Goal: Task Accomplishment & Management: Manage account settings

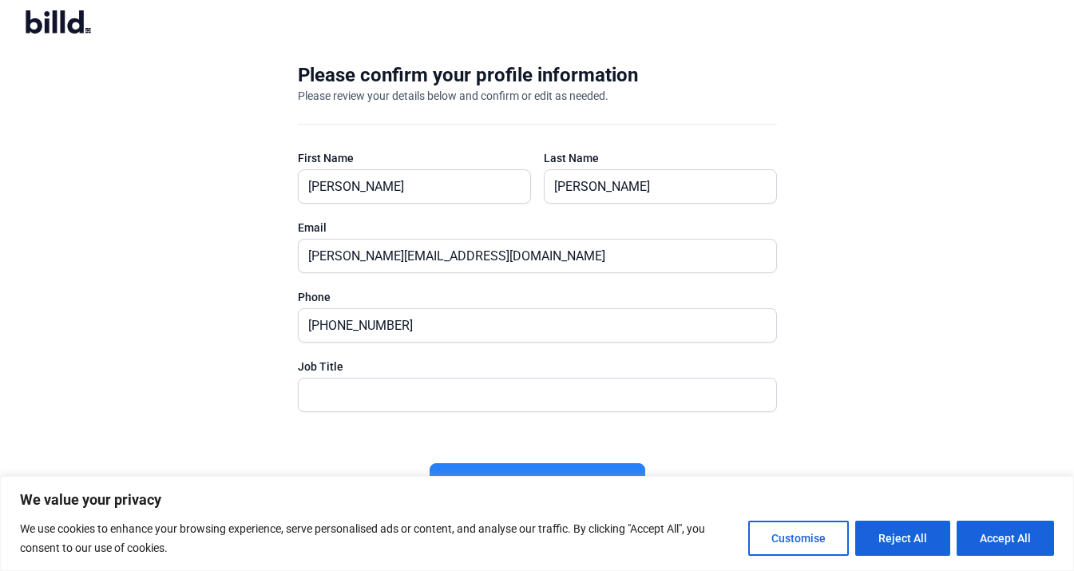
scroll to position [18, 0]
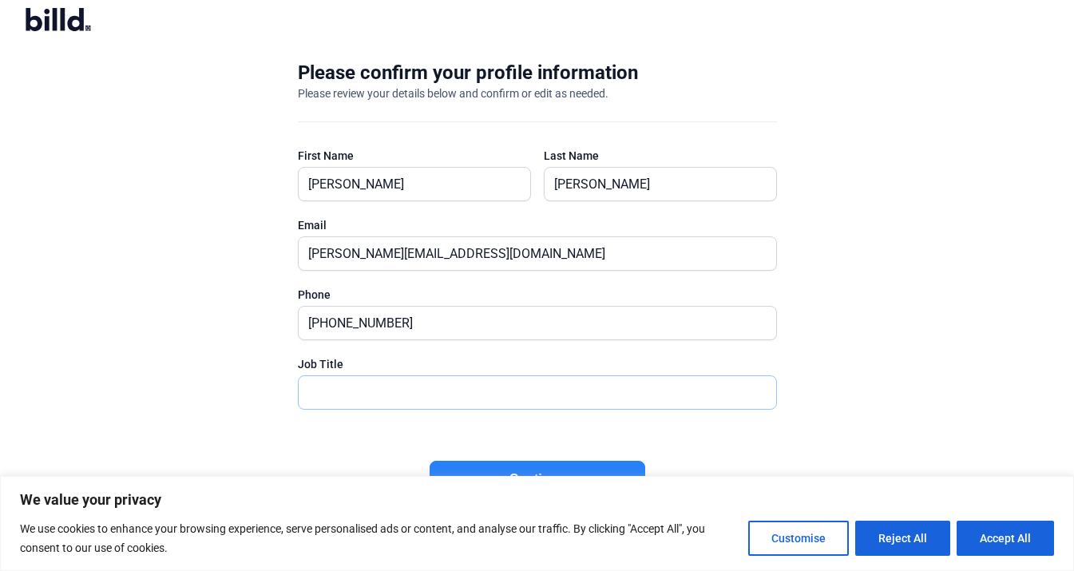
click at [347, 382] on input "text" at bounding box center [529, 392] width 460 height 33
type input "owner"
click at [1016, 541] on button "Accept All" at bounding box center [1005, 538] width 97 height 35
checkbox input "true"
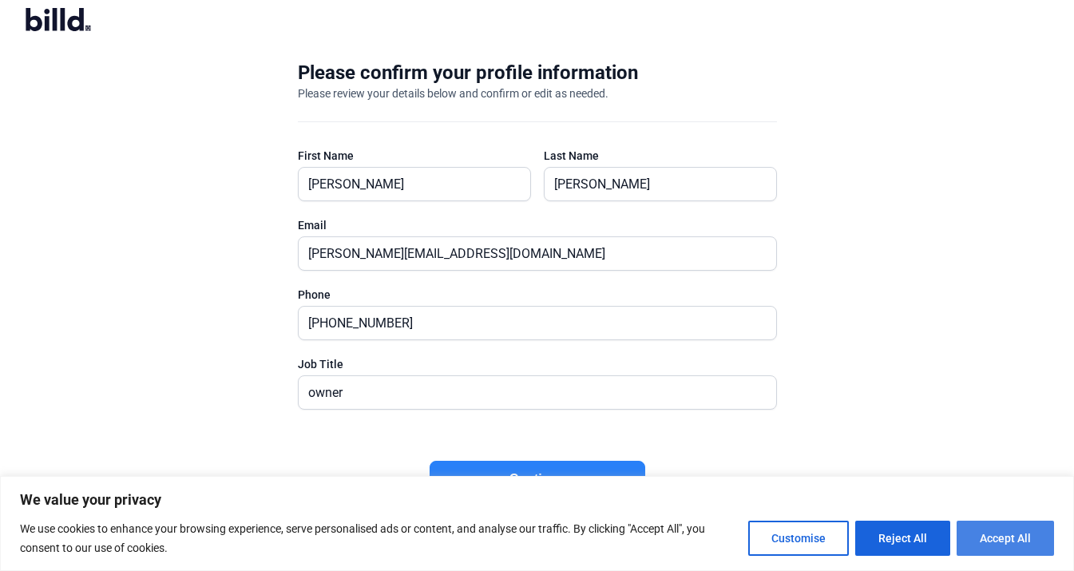
checkbox input "true"
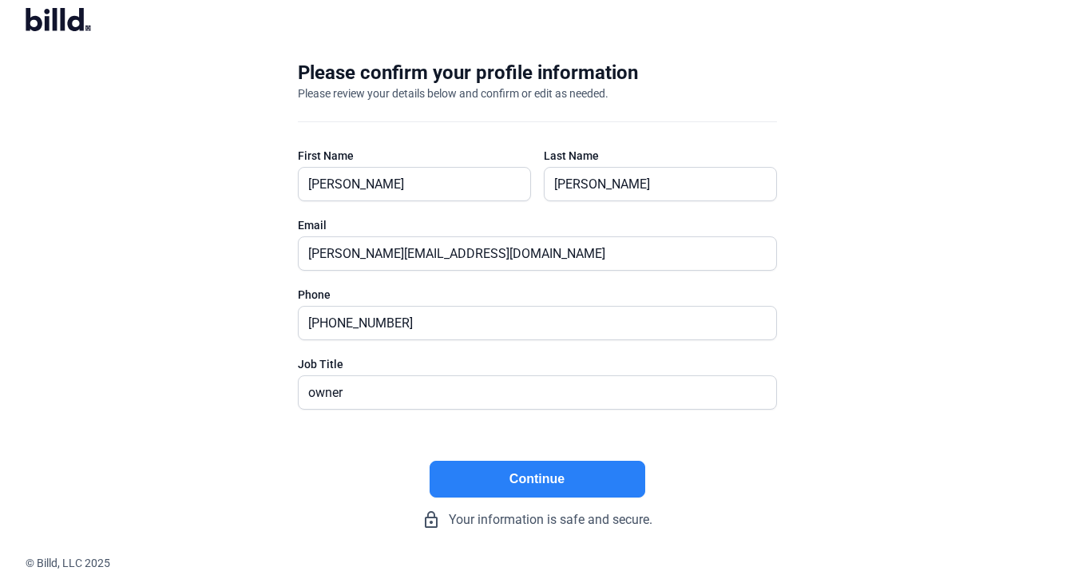
scroll to position [0, 0]
click at [537, 476] on button "Continue" at bounding box center [538, 479] width 216 height 37
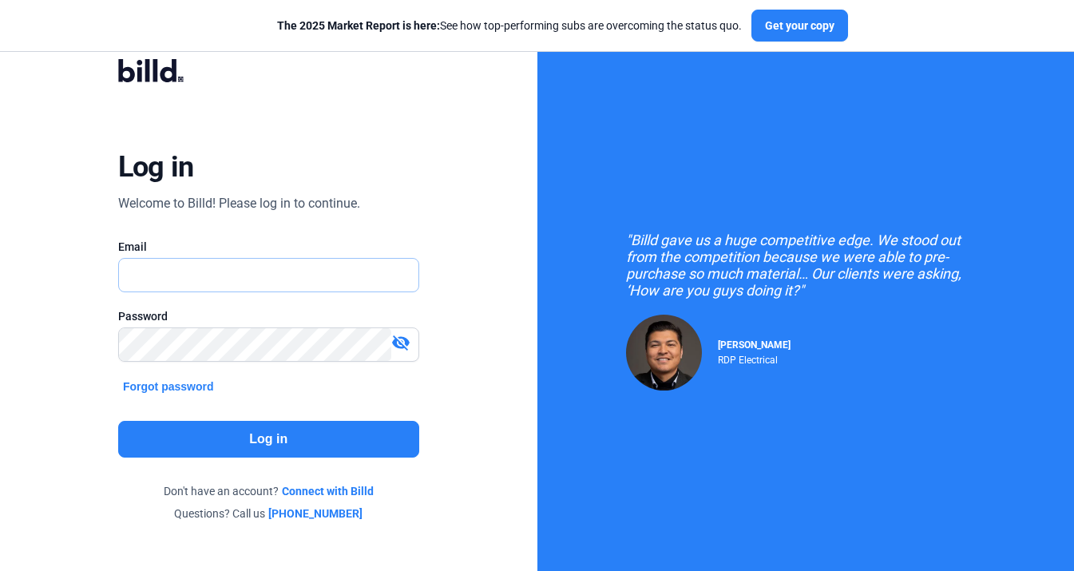
click at [199, 273] on input "text" at bounding box center [260, 275] width 283 height 33
click at [444, 232] on div "Log in Welcome to Billd! Please log in to continue. Email Password visibility_o…" at bounding box center [268, 290] width 386 height 505
click at [178, 284] on input "text" at bounding box center [260, 275] width 283 height 33
type input "[PERSON_NAME][EMAIL_ADDRESS][DOMAIN_NAME]"
click at [248, 431] on button "Log in" at bounding box center [268, 439] width 301 height 37
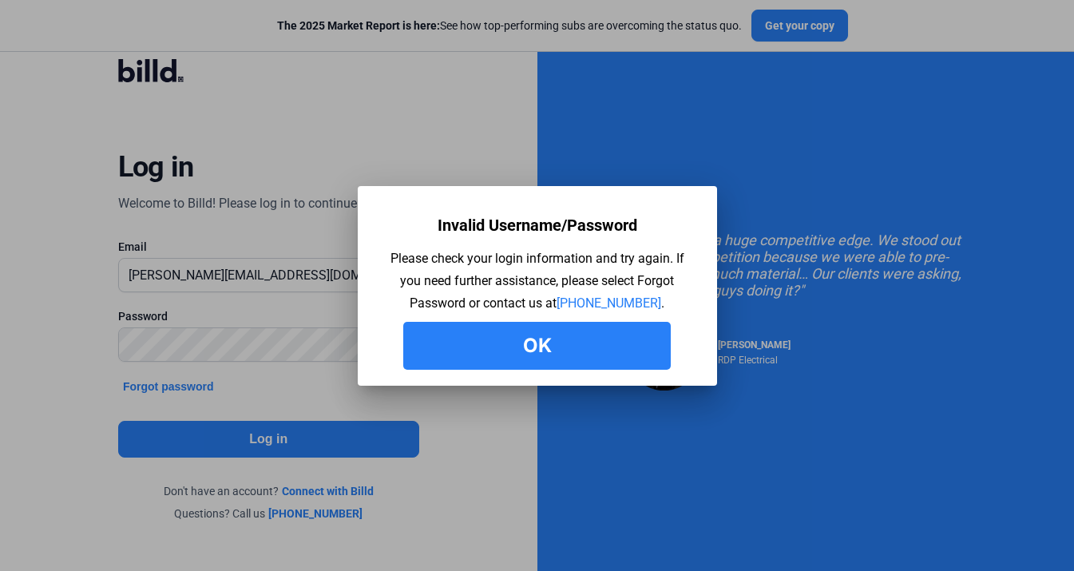
click at [517, 350] on button "Ok" at bounding box center [536, 346] width 267 height 48
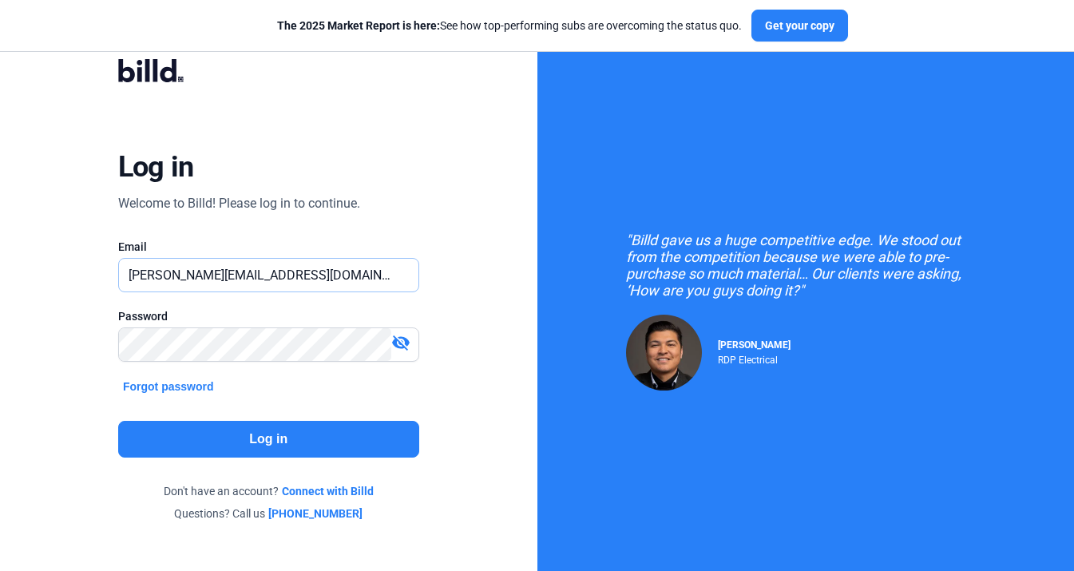
click at [187, 273] on input "[PERSON_NAME][EMAIL_ADDRESS][DOMAIN_NAME]" at bounding box center [260, 275] width 283 height 33
type input "[EMAIL_ADDRESS][DOMAIN_NAME]"
click at [268, 444] on button "Log in" at bounding box center [268, 439] width 301 height 37
